Goal: Check status: Check status

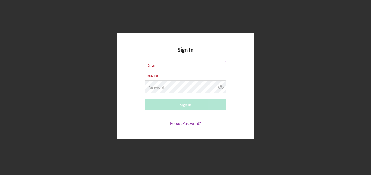
paste input "[EMAIL_ADDRESS][DOMAIN_NAME]"
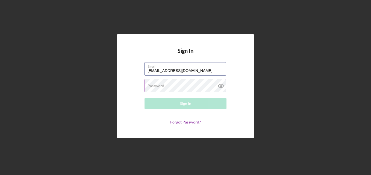
type input "[EMAIL_ADDRESS][DOMAIN_NAME]"
click at [157, 88] on label "Password" at bounding box center [156, 86] width 17 height 4
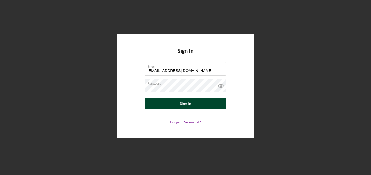
click at [200, 106] on button "Sign In" at bounding box center [186, 103] width 82 height 11
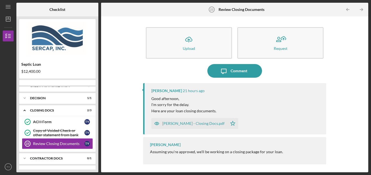
scroll to position [40, 0]
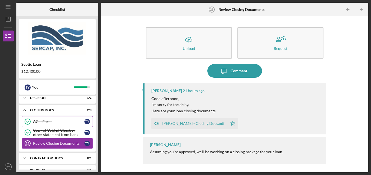
click at [48, 121] on div "ACH Form" at bounding box center [58, 122] width 51 height 4
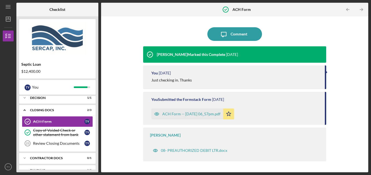
click at [155, 113] on icon "button" at bounding box center [157, 114] width 4 height 3
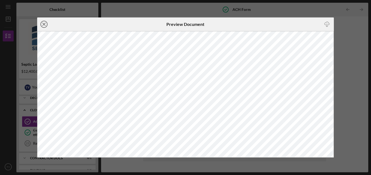
click at [41, 25] on circle at bounding box center [44, 24] width 7 height 7
